Goal: Task Accomplishment & Management: Use online tool/utility

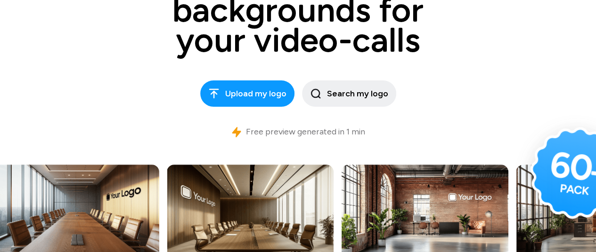
scroll to position [161, 0]
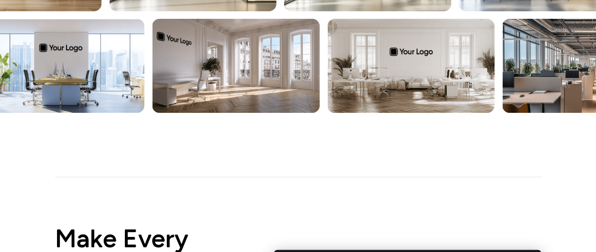
scroll to position [494, 0]
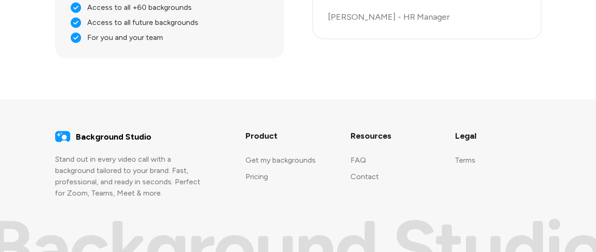
scroll to position [2204, 0]
